Goal: Information Seeking & Learning: Learn about a topic

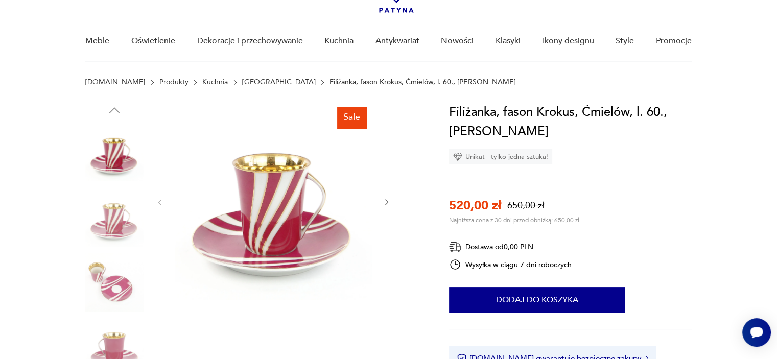
scroll to position [85, 0]
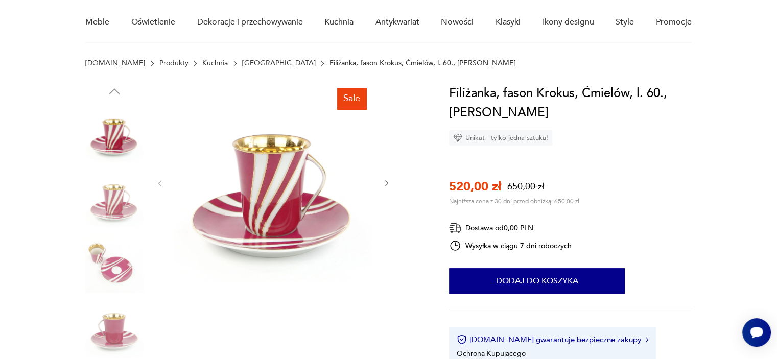
click at [386, 183] on icon "button" at bounding box center [386, 183] width 9 height 9
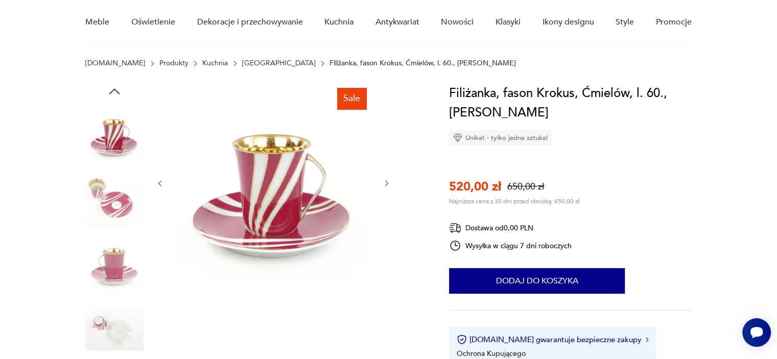
click at [389, 182] on icon "button" at bounding box center [386, 183] width 9 height 9
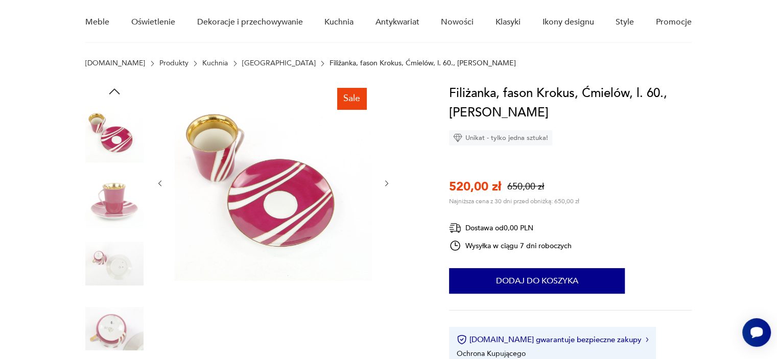
click at [292, 208] on img at bounding box center [273, 182] width 197 height 197
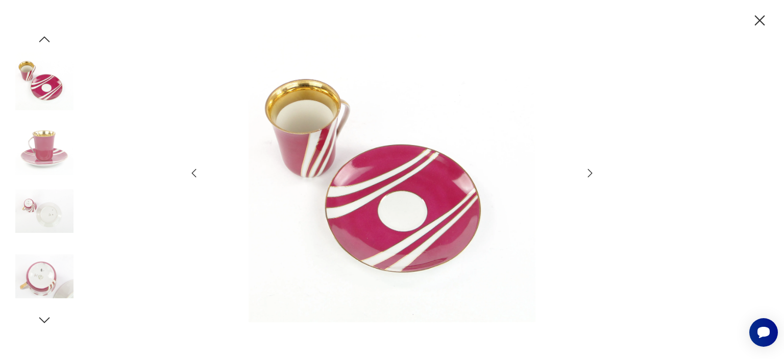
click at [406, 226] on img at bounding box center [392, 178] width 364 height 287
click at [590, 173] on icon "button" at bounding box center [590, 173] width 12 height 12
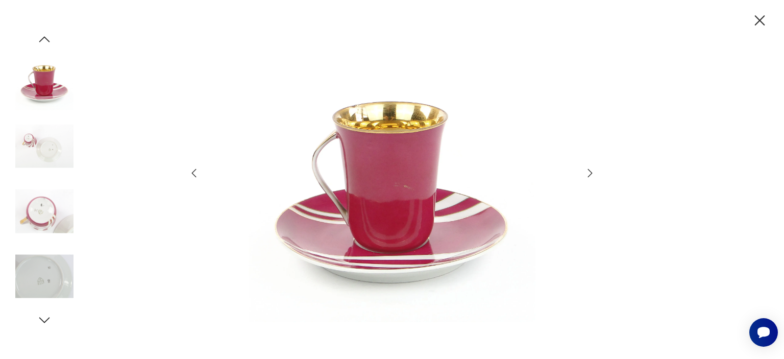
click at [591, 173] on icon "button" at bounding box center [590, 173] width 12 height 12
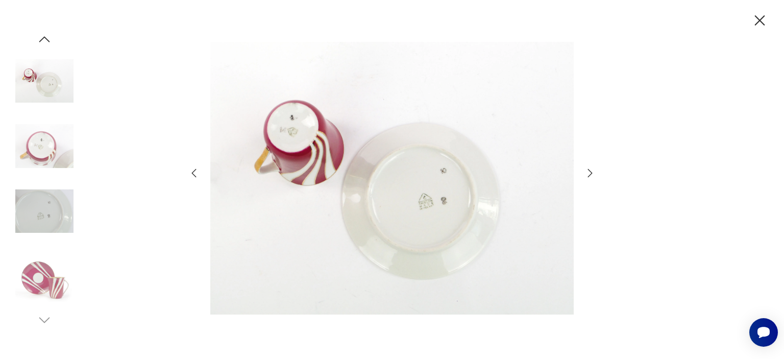
click at [590, 173] on icon "button" at bounding box center [590, 173] width 12 height 12
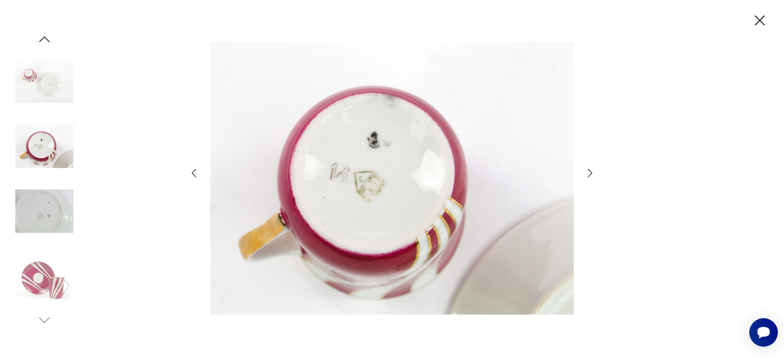
click at [590, 176] on icon "button" at bounding box center [590, 173] width 5 height 8
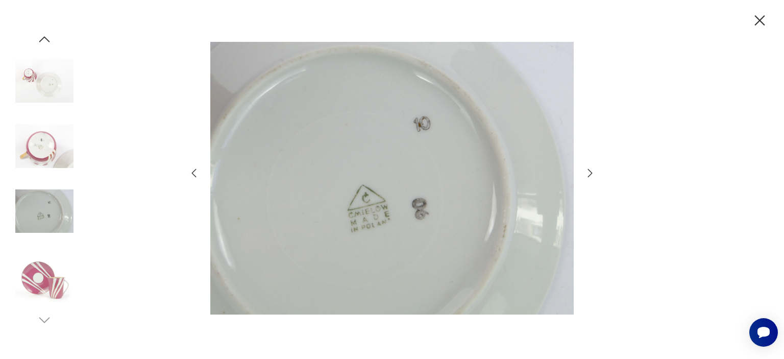
click at [590, 175] on icon "button" at bounding box center [590, 173] width 12 height 12
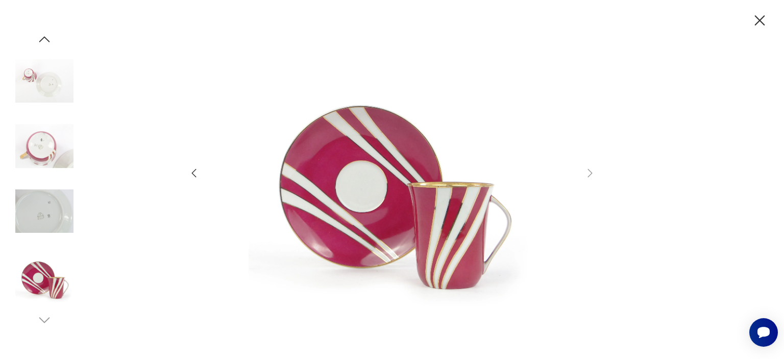
click at [195, 173] on icon "button" at bounding box center [194, 173] width 12 height 12
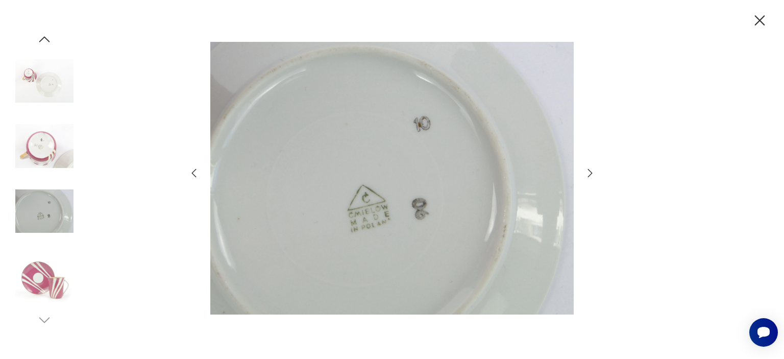
click at [759, 19] on icon "button" at bounding box center [760, 20] width 10 height 10
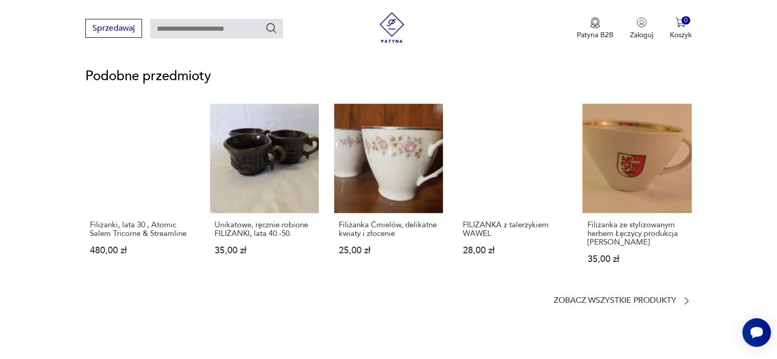
scroll to position [851, 0]
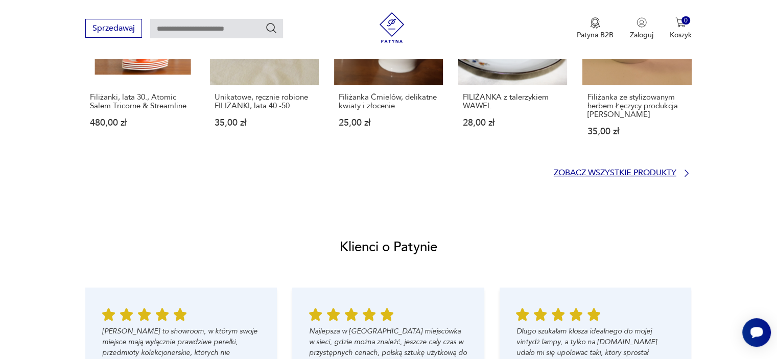
click at [649, 171] on p "Zobacz wszystkie produkty" at bounding box center [614, 173] width 123 height 7
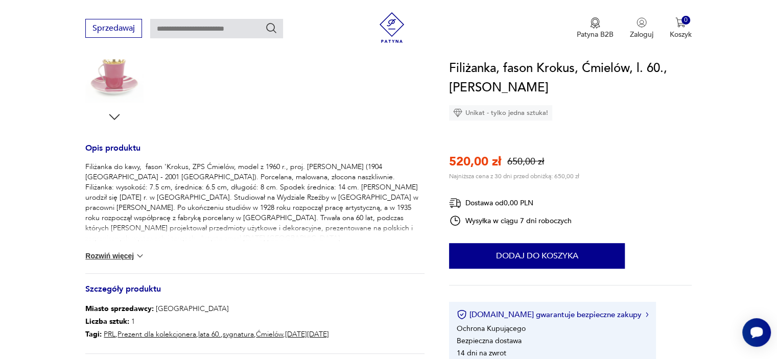
scroll to position [511, 0]
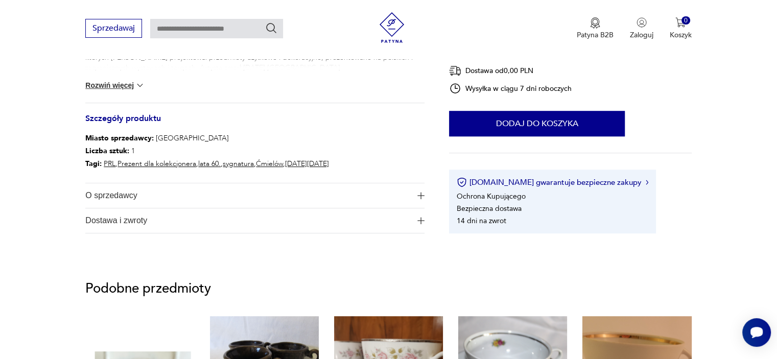
click at [421, 196] on img "button" at bounding box center [420, 195] width 7 height 7
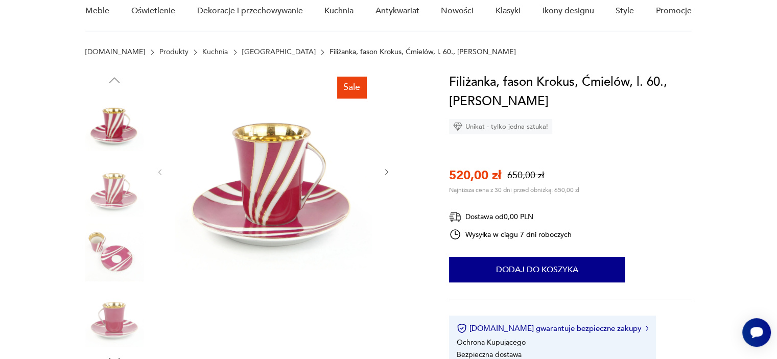
scroll to position [0, 0]
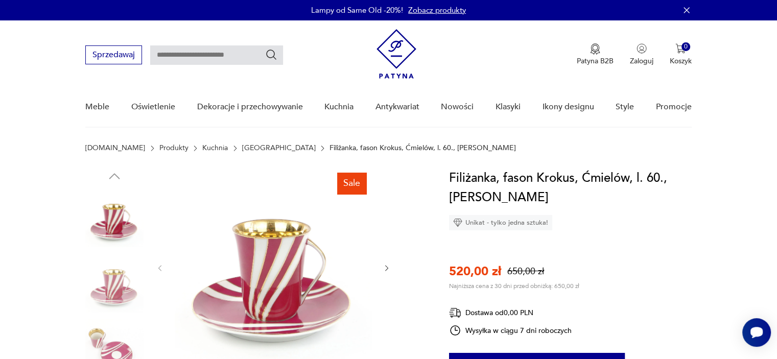
click at [329, 148] on p "Filiżanka, fason Krokus, Ćmielów, l. 60., [PERSON_NAME]" at bounding box center [422, 148] width 186 height 8
